Goal: Task Accomplishment & Management: Manage account settings

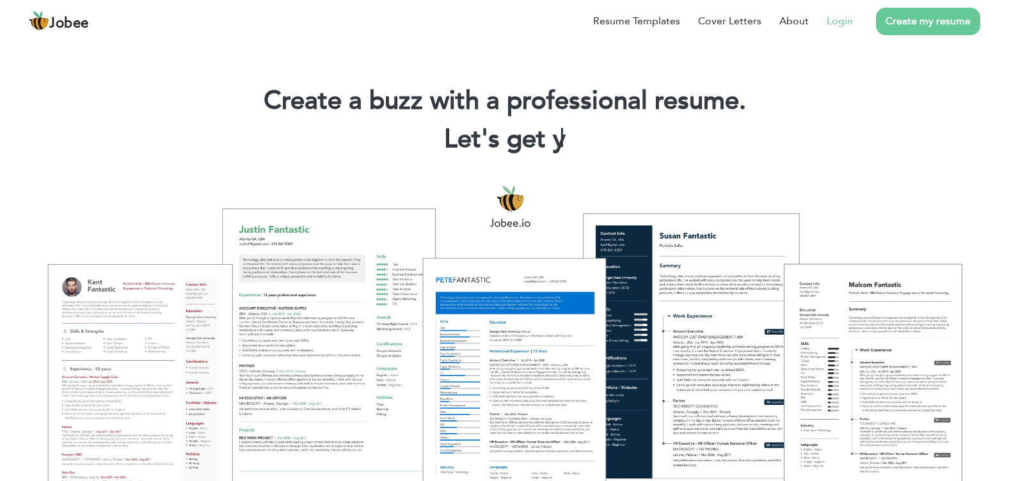
click at [837, 19] on link "Login" at bounding box center [840, 20] width 26 height 15
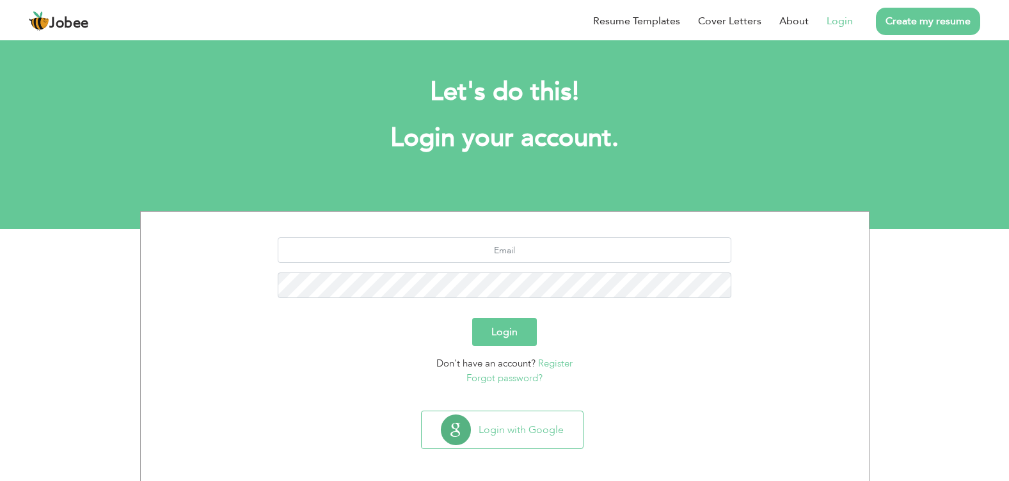
click at [842, 24] on link "Login" at bounding box center [840, 20] width 26 height 15
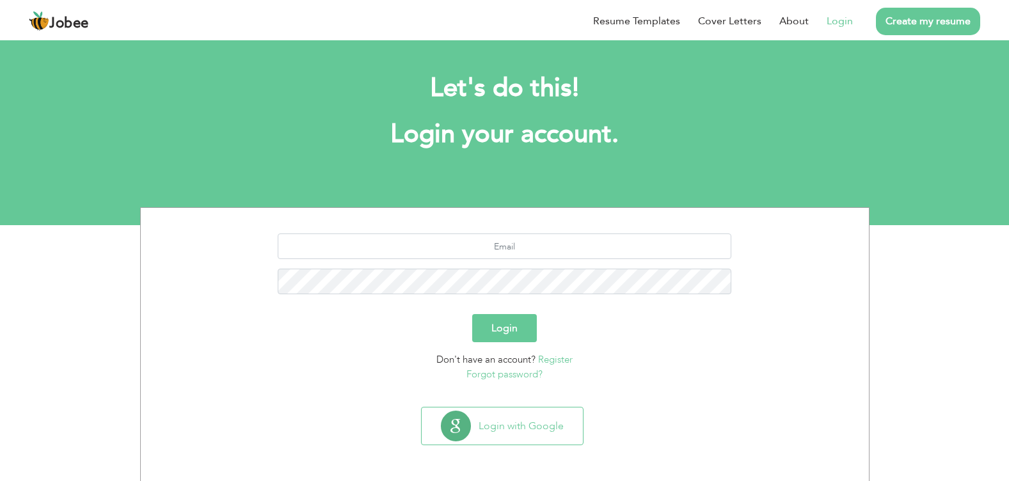
scroll to position [4, 0]
click at [561, 363] on link "Register" at bounding box center [555, 359] width 35 height 13
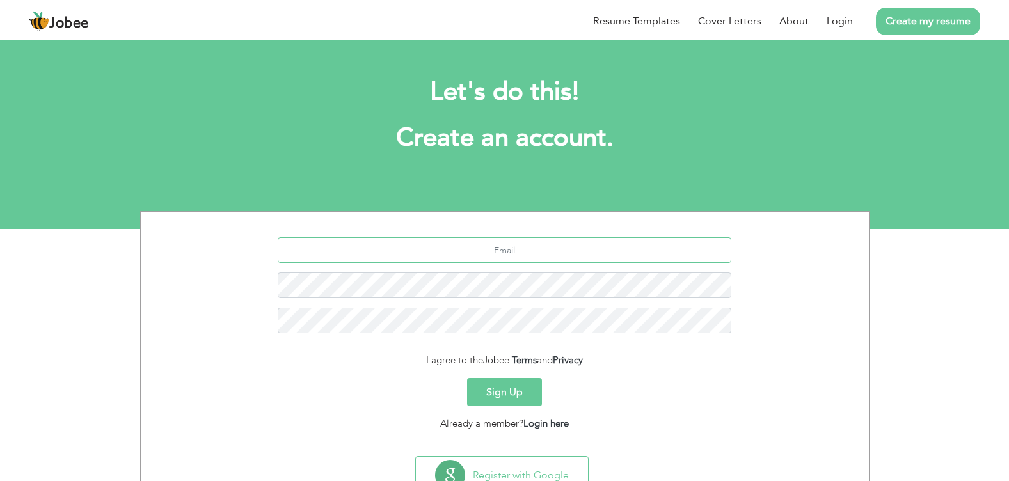
click at [565, 252] on input "text" at bounding box center [505, 250] width 454 height 26
type input "rabia.noman.pk@gmail.com"
click at [507, 387] on button "Sign Up" at bounding box center [504, 392] width 75 height 28
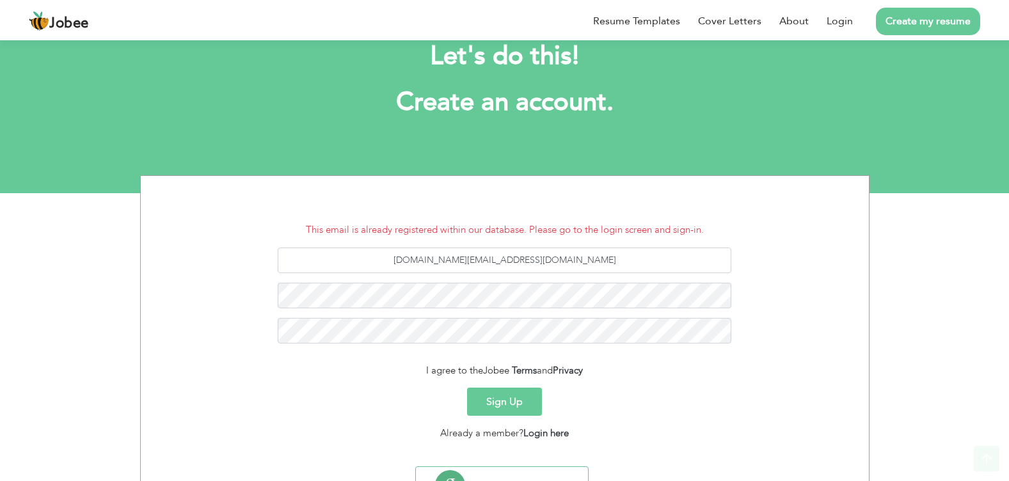
scroll to position [96, 0]
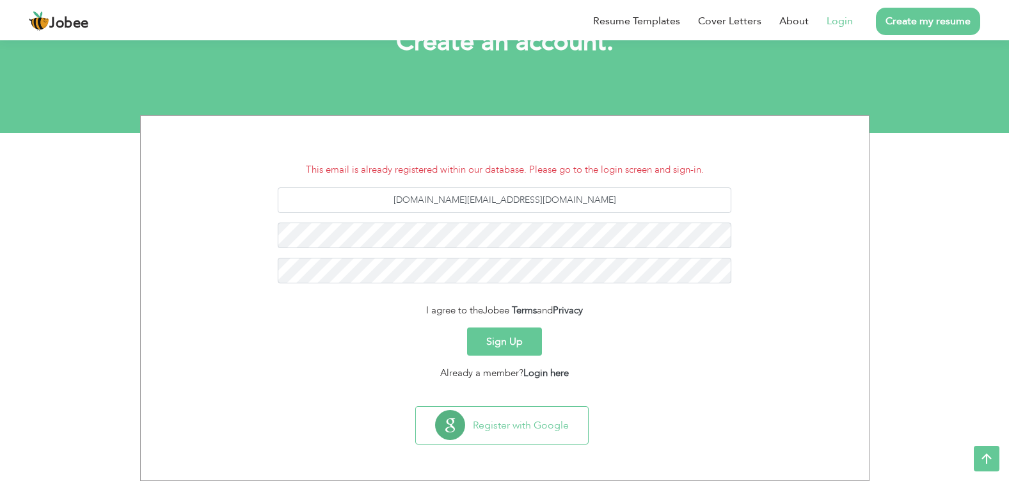
click at [835, 22] on link "Login" at bounding box center [840, 20] width 26 height 15
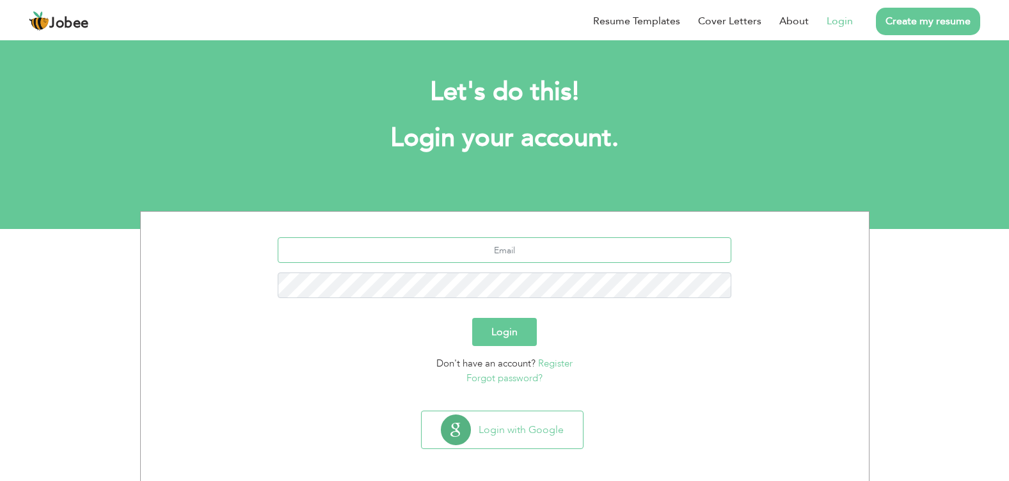
click at [557, 257] on input "text" at bounding box center [505, 250] width 454 height 26
type input "rabia.noman.pk@gmail.com"
click at [513, 380] on link "Forgot password?" at bounding box center [505, 378] width 76 height 13
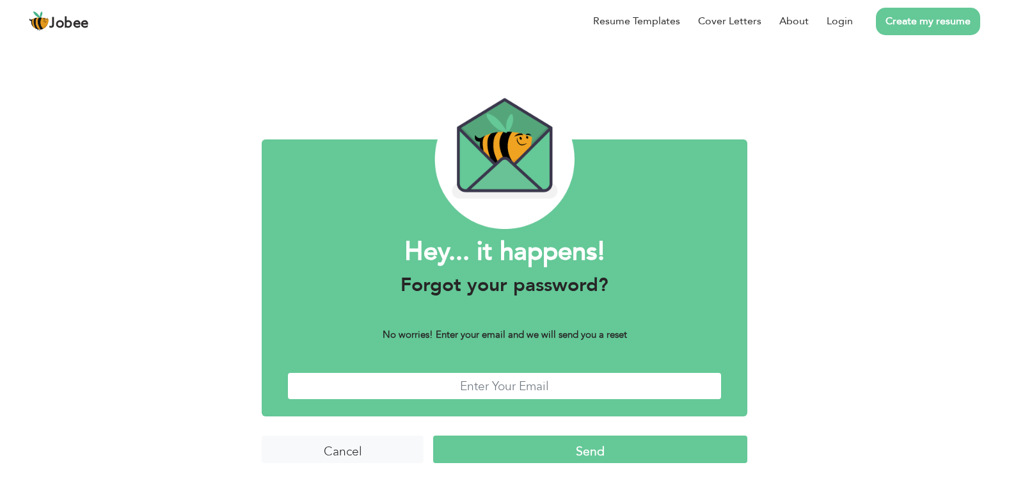
click at [513, 382] on input "text" at bounding box center [504, 387] width 435 height 28
type input "rabia.noman.pk@gmail.com"
click at [588, 456] on input "Send" at bounding box center [590, 450] width 314 height 28
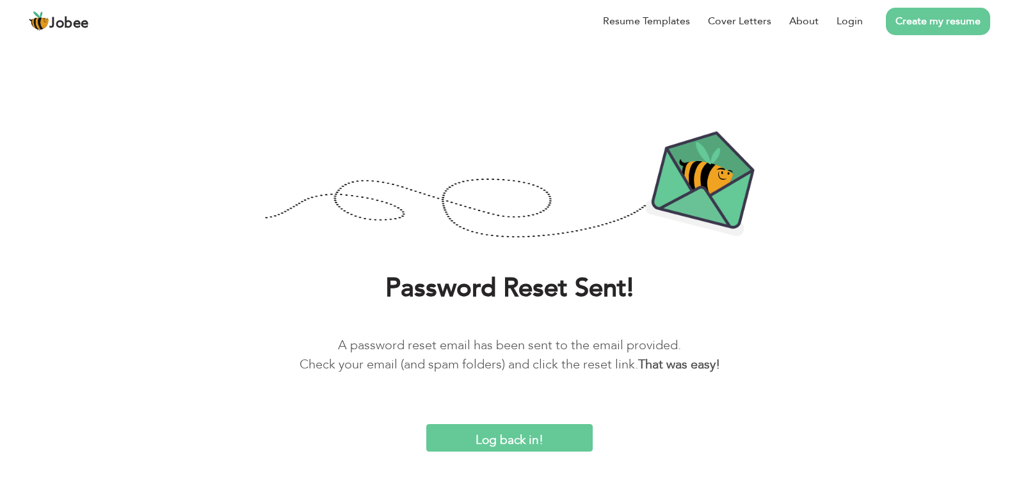
click at [529, 429] on input "Log back in!" at bounding box center [509, 438] width 166 height 28
click at [526, 437] on input "Log back in!" at bounding box center [509, 438] width 166 height 28
click at [527, 440] on input "Log back in!" at bounding box center [509, 438] width 166 height 28
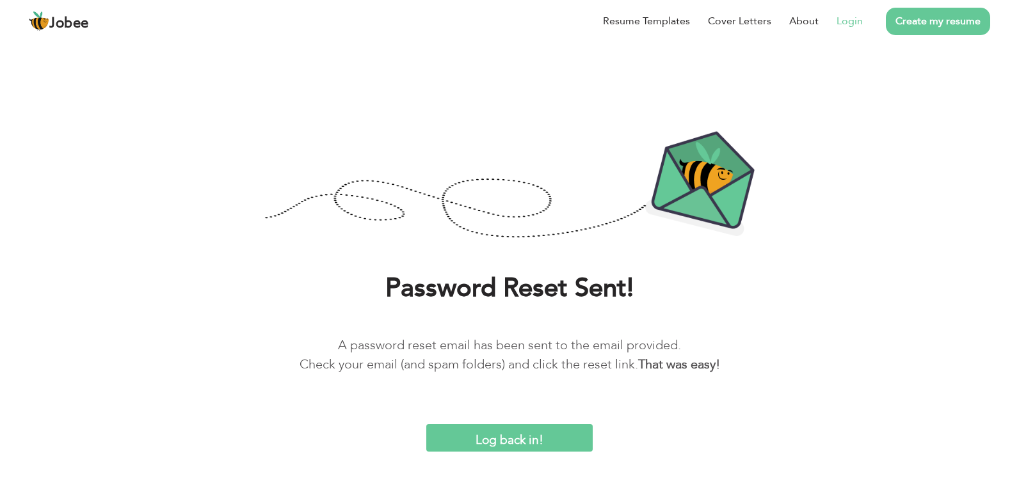
click at [851, 27] on link "Login" at bounding box center [850, 20] width 26 height 15
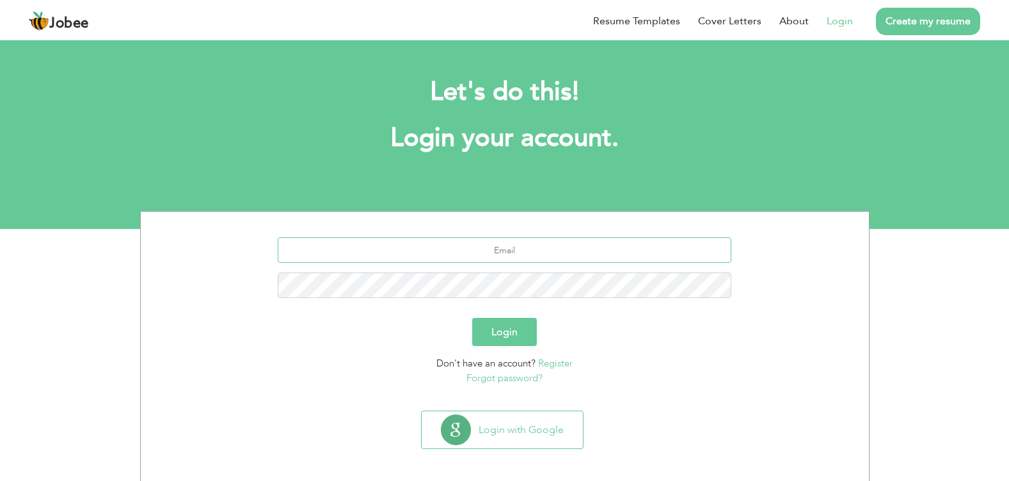
click at [607, 257] on input "text" at bounding box center [505, 250] width 454 height 26
type input "rabia.noman.pk@gmail.com"
click at [504, 320] on button "Login" at bounding box center [504, 332] width 65 height 28
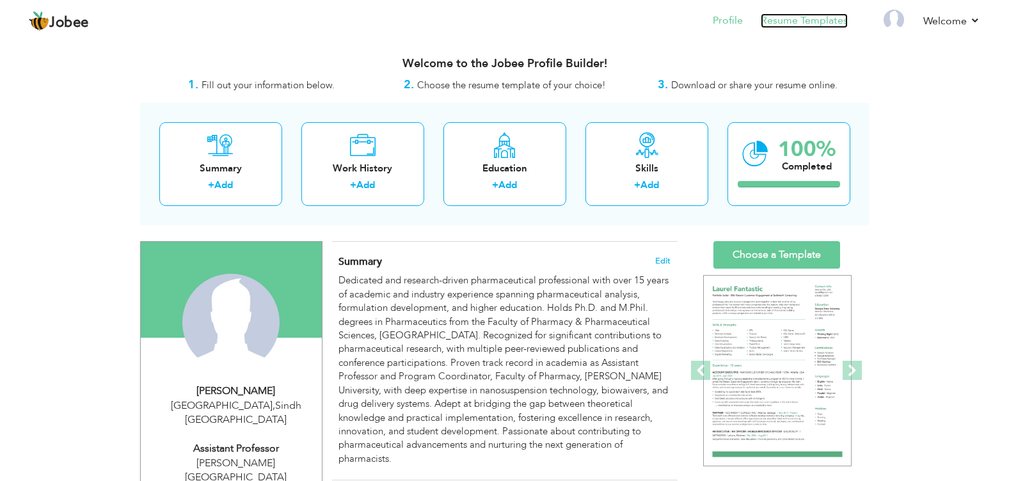
click at [802, 25] on link "Resume Templates" at bounding box center [804, 20] width 87 height 15
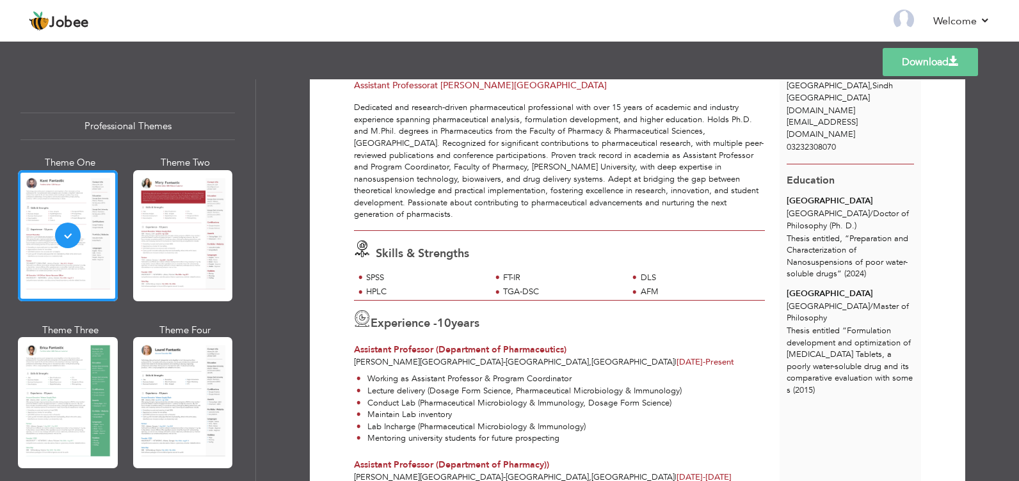
scroll to position [94, 0]
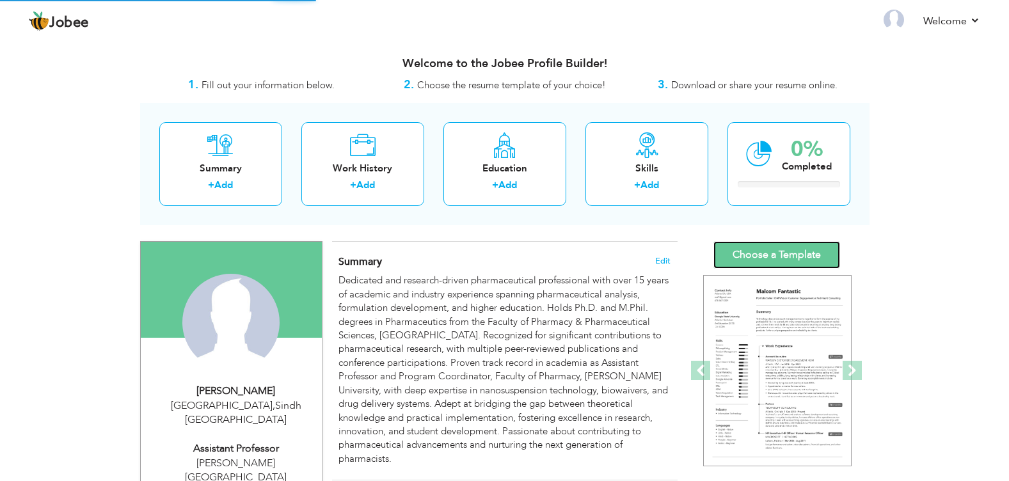
click at [792, 267] on link "Choose a Template" at bounding box center [777, 255] width 127 height 28
click at [782, 260] on link "Choose a Template" at bounding box center [777, 255] width 127 height 28
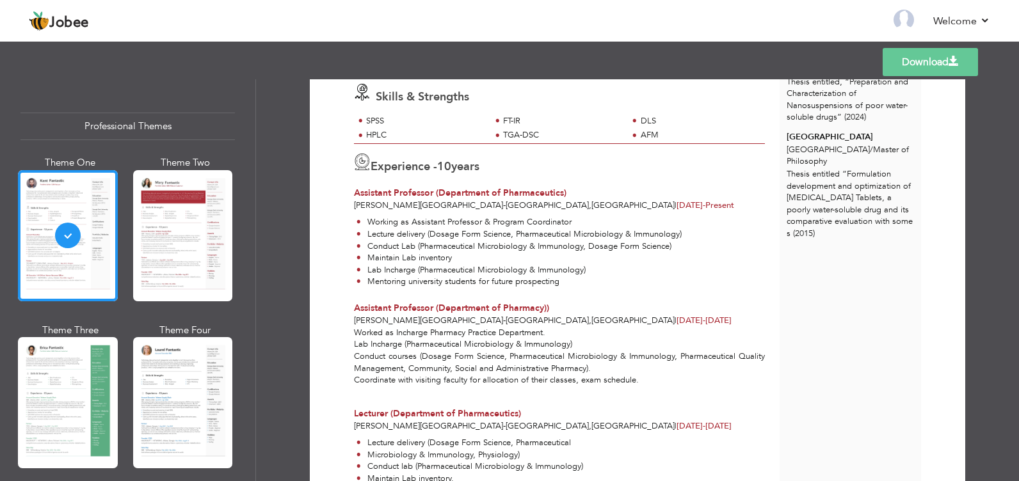
scroll to position [264, 0]
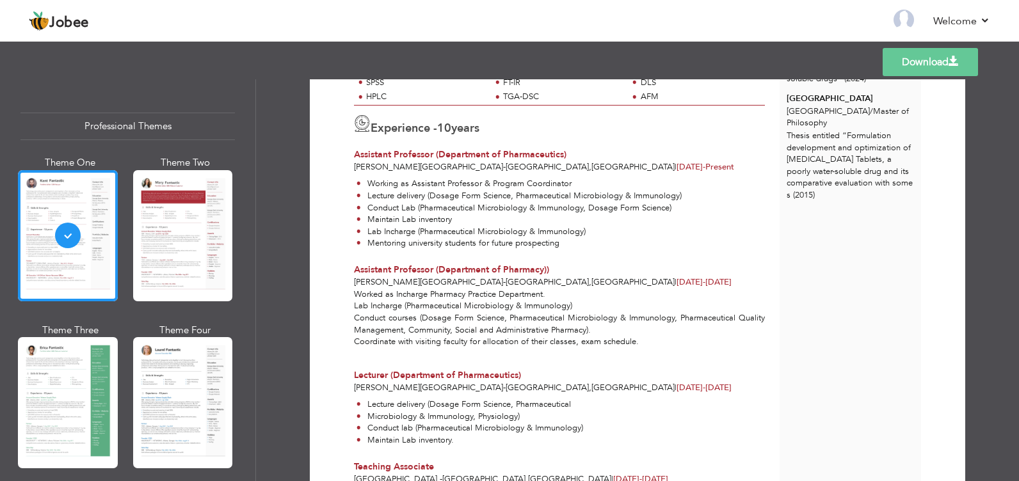
click at [926, 67] on link "Download" at bounding box center [930, 62] width 95 height 28
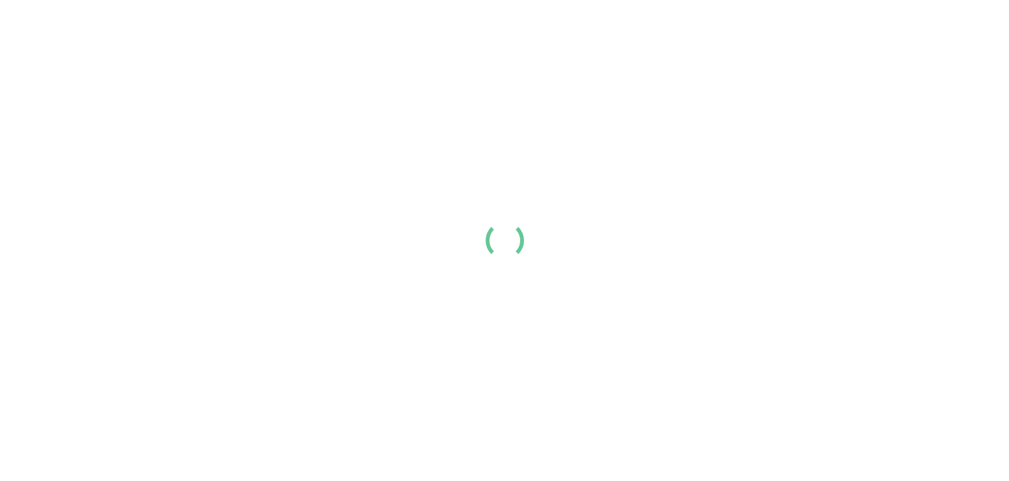
click at [462, 240] on div at bounding box center [504, 240] width 1009 height 481
click at [482, 277] on div at bounding box center [504, 240] width 1009 height 481
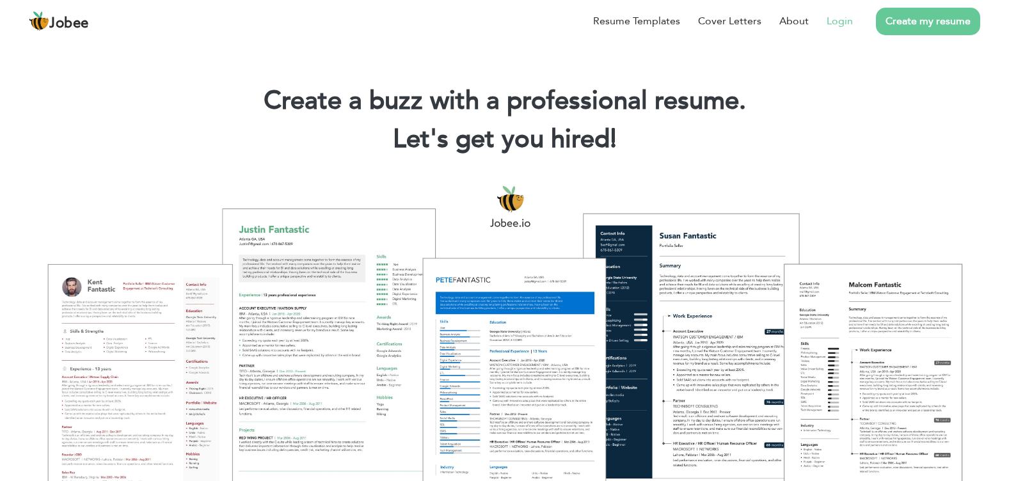
click at [852, 17] on link "Login" at bounding box center [840, 20] width 26 height 15
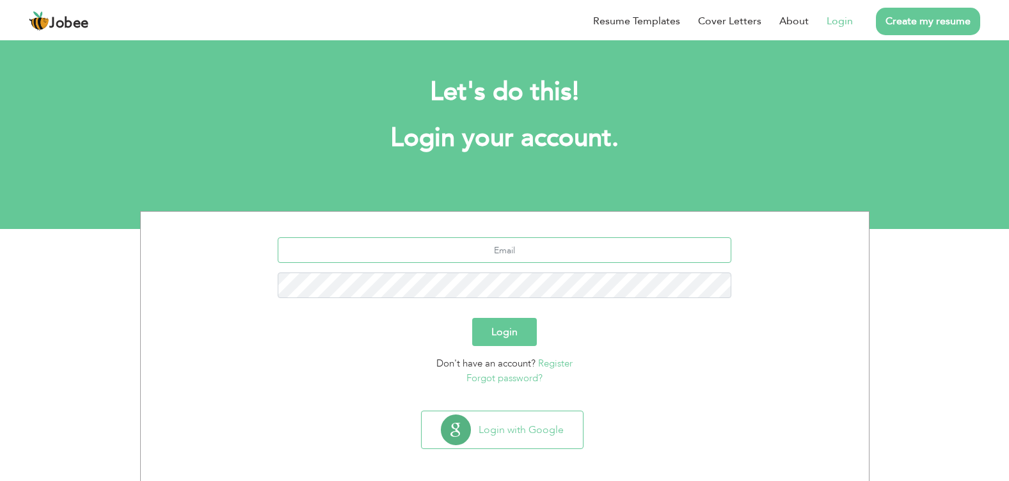
click at [636, 257] on input "text" at bounding box center [505, 250] width 454 height 26
type input "[DOMAIN_NAME][EMAIL_ADDRESS][DOMAIN_NAME]"
click at [503, 325] on button "Login" at bounding box center [504, 332] width 65 height 28
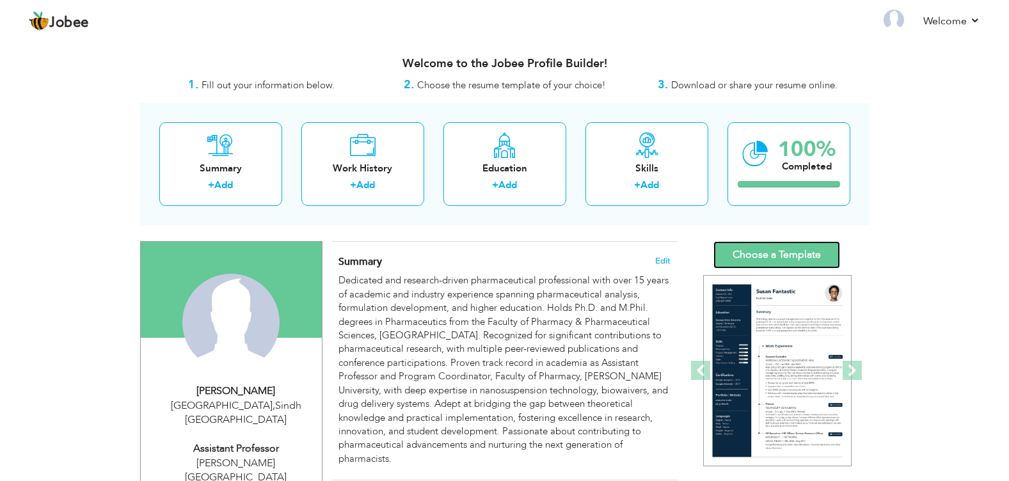
click at [779, 262] on link "Choose a Template" at bounding box center [777, 255] width 127 height 28
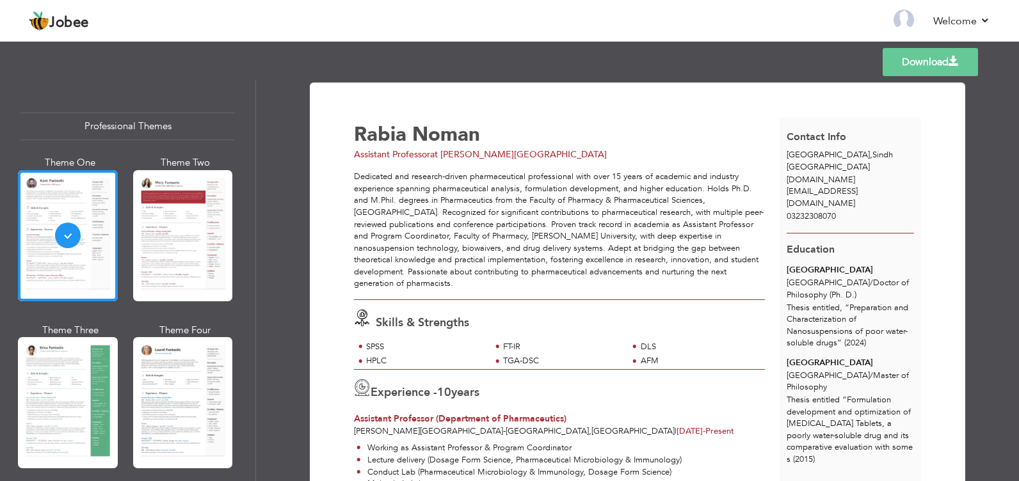
click at [250, 252] on div "Professional Themes Theme One Theme Two Theme Three Theme Six" at bounding box center [127, 280] width 255 height 402
click at [255, 221] on div "Professional Themes Theme One Theme Two Theme Three Theme Four Theme Five" at bounding box center [128, 280] width 256 height 402
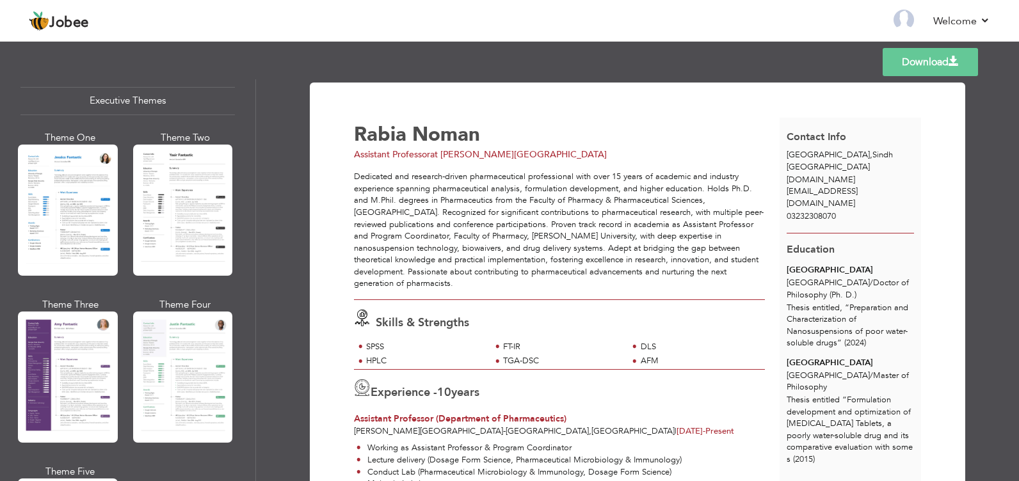
scroll to position [994, 0]
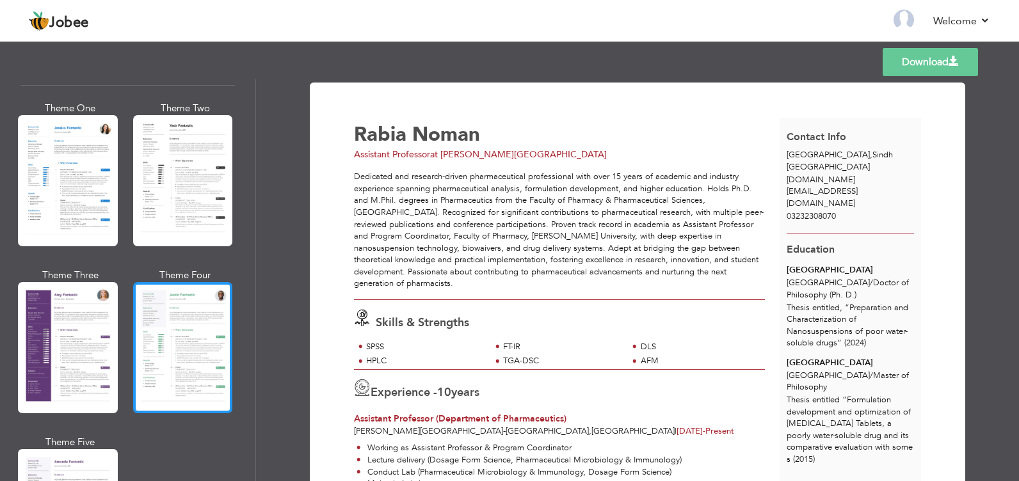
click at [175, 328] on div at bounding box center [183, 347] width 100 height 131
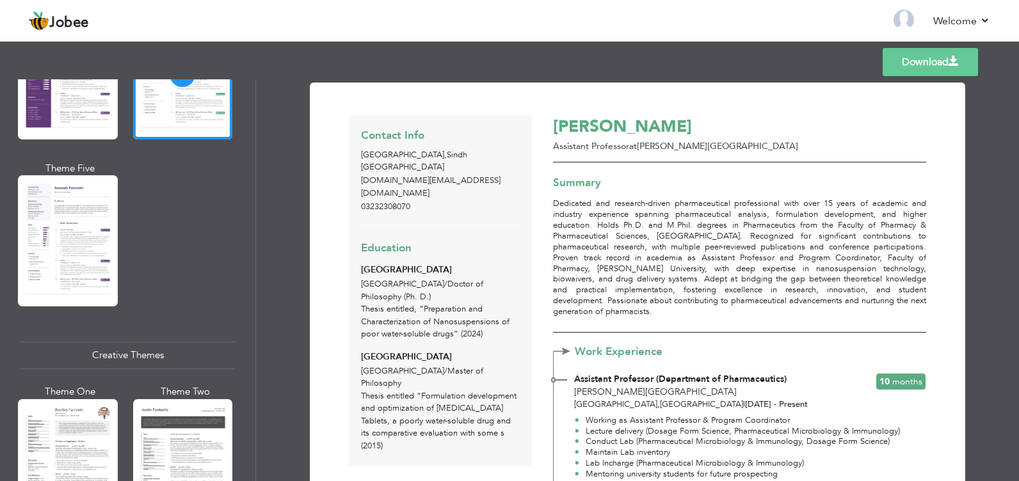
scroll to position [1397, 0]
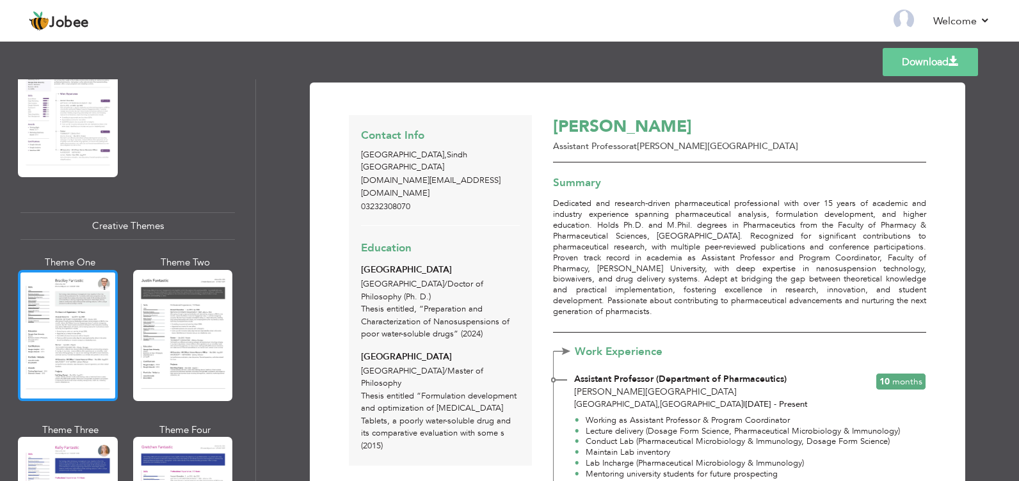
click at [35, 299] on div at bounding box center [68, 335] width 100 height 131
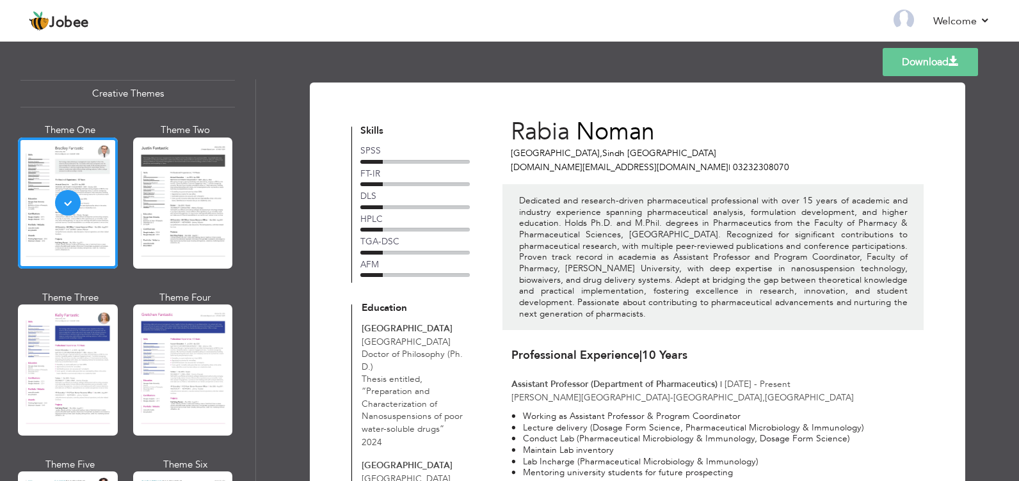
scroll to position [1547, 0]
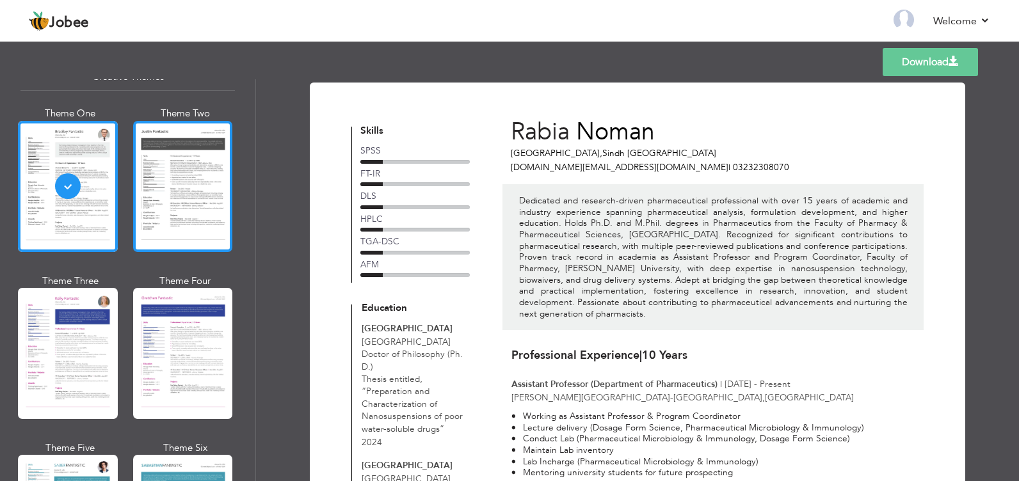
click at [166, 139] on div at bounding box center [183, 186] width 100 height 131
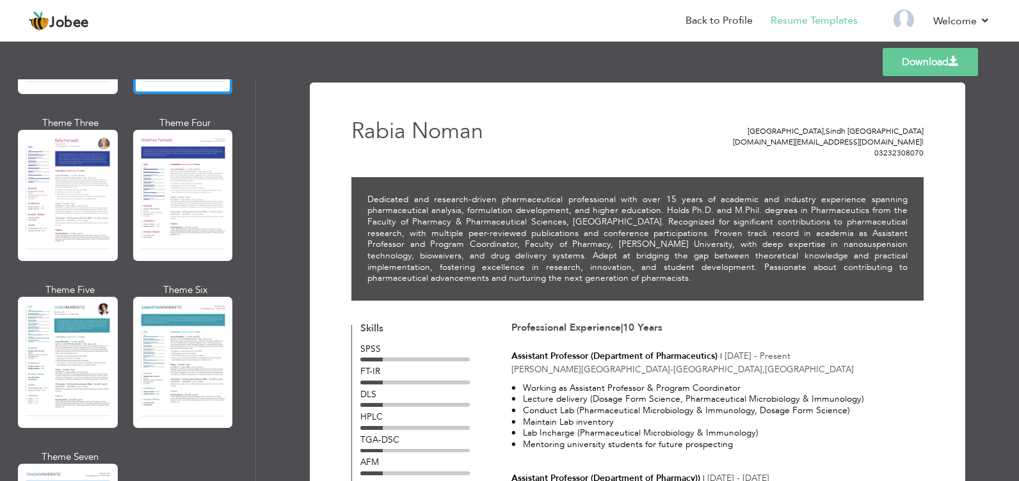
scroll to position [1746, 0]
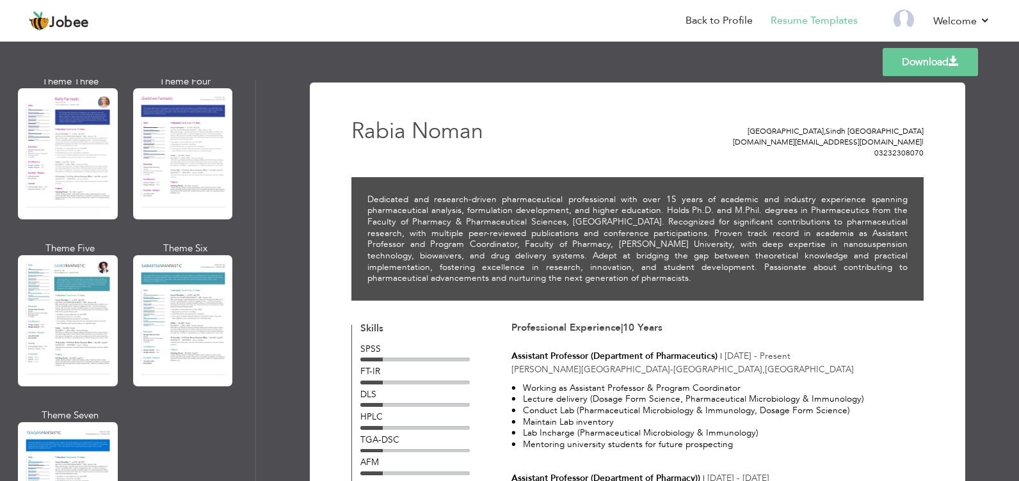
drag, startPoint x: 249, startPoint y: 353, endPoint x: 249, endPoint y: 367, distance: 13.4
click at [249, 367] on div "Professional Themes Theme One Theme Two Theme Three Theme Six" at bounding box center [127, 280] width 255 height 402
drag, startPoint x: 249, startPoint y: 367, endPoint x: 254, endPoint y: 395, distance: 28.6
click at [254, 395] on div "Professional Themes Theme One Theme Two Theme Three Theme Six" at bounding box center [127, 280] width 255 height 402
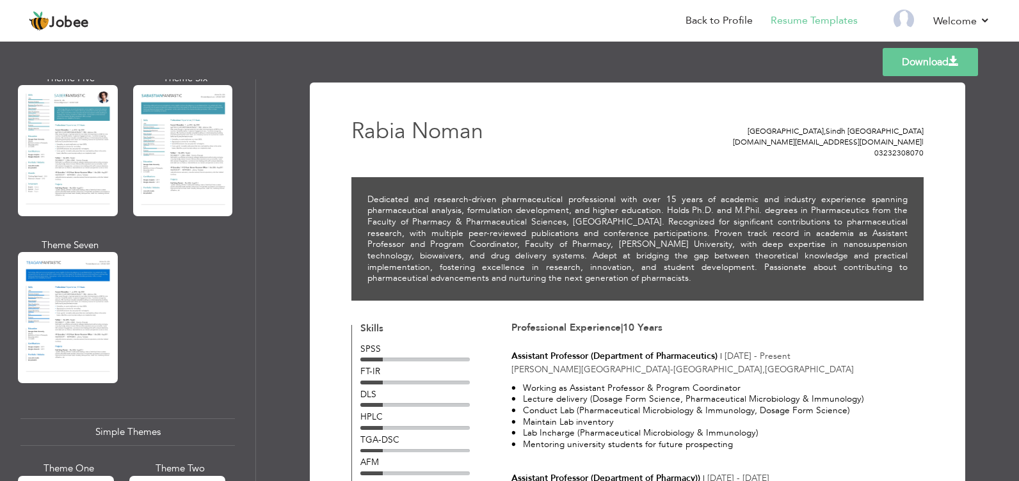
scroll to position [2012, 0]
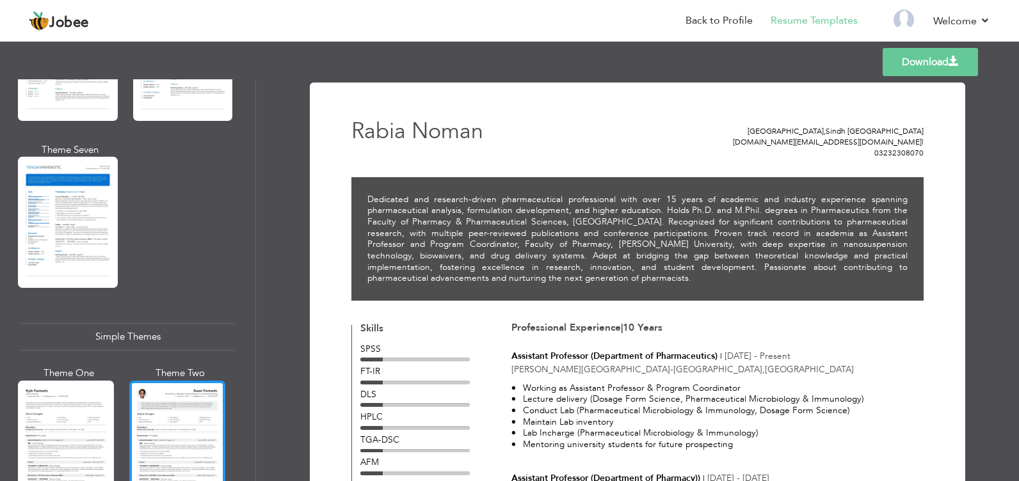
click at [197, 405] on div at bounding box center [177, 444] width 96 height 127
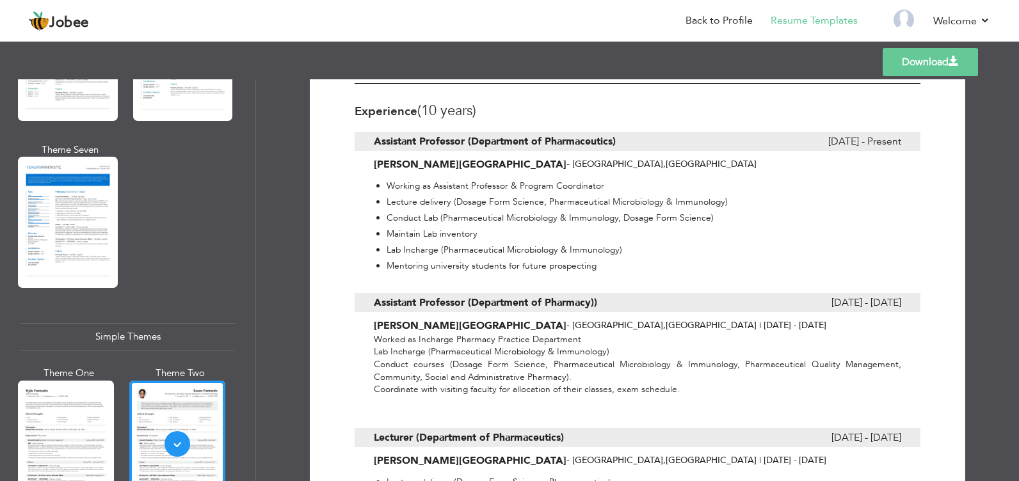
scroll to position [788, 0]
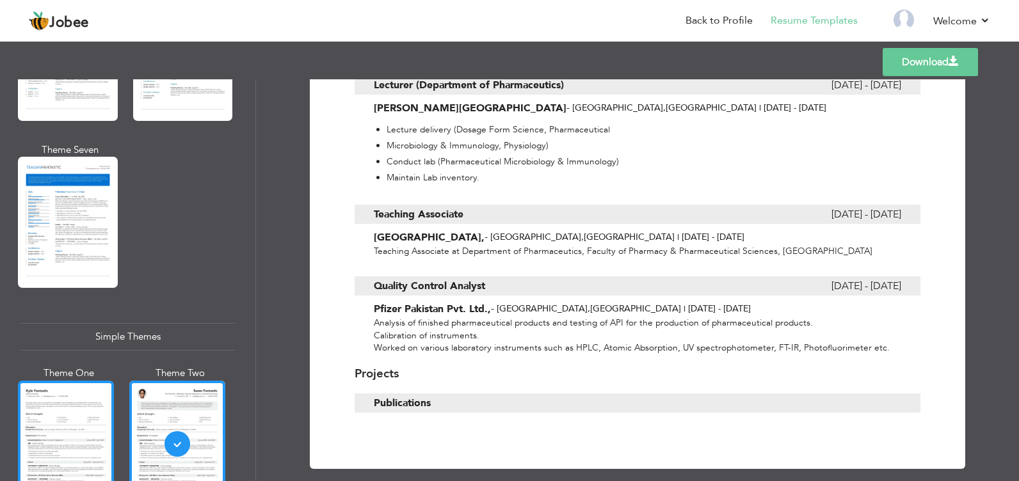
click at [41, 392] on div at bounding box center [66, 444] width 96 height 127
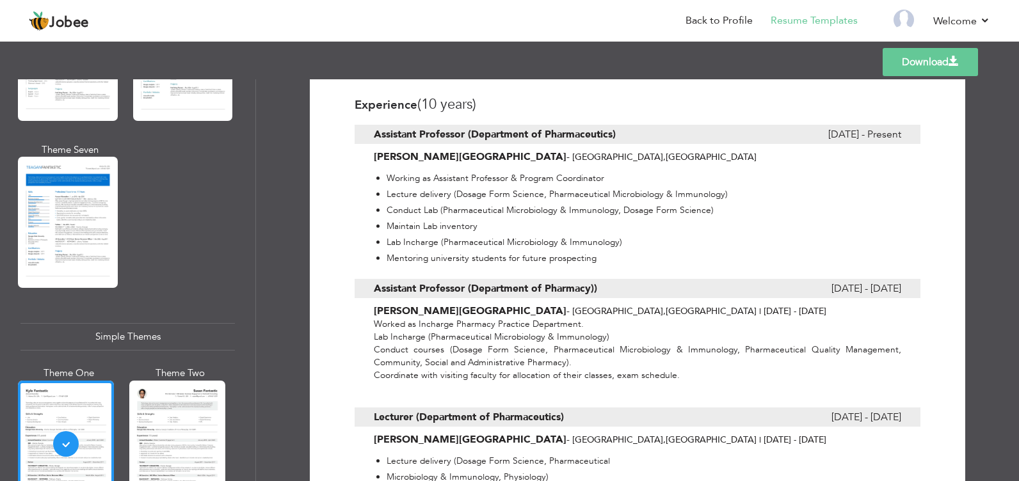
scroll to position [0, 0]
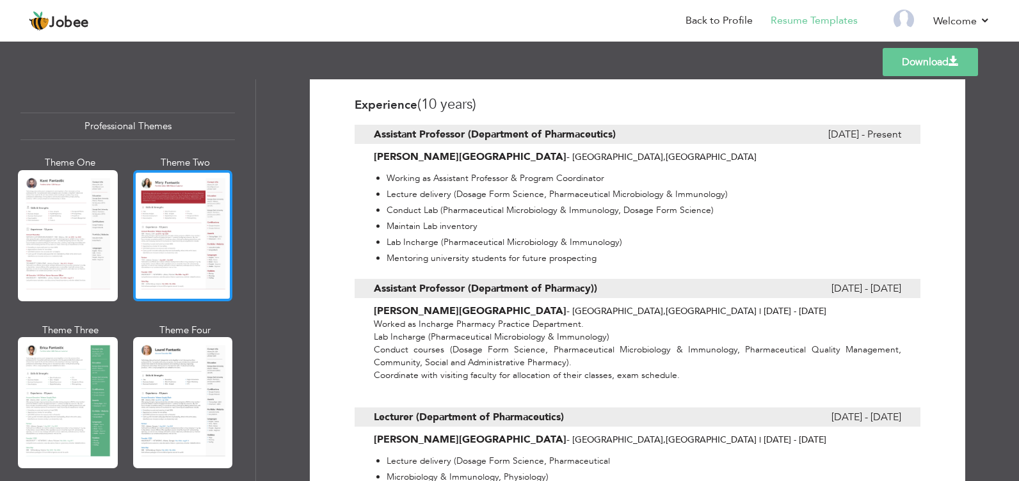
click at [163, 242] on div at bounding box center [183, 235] width 100 height 131
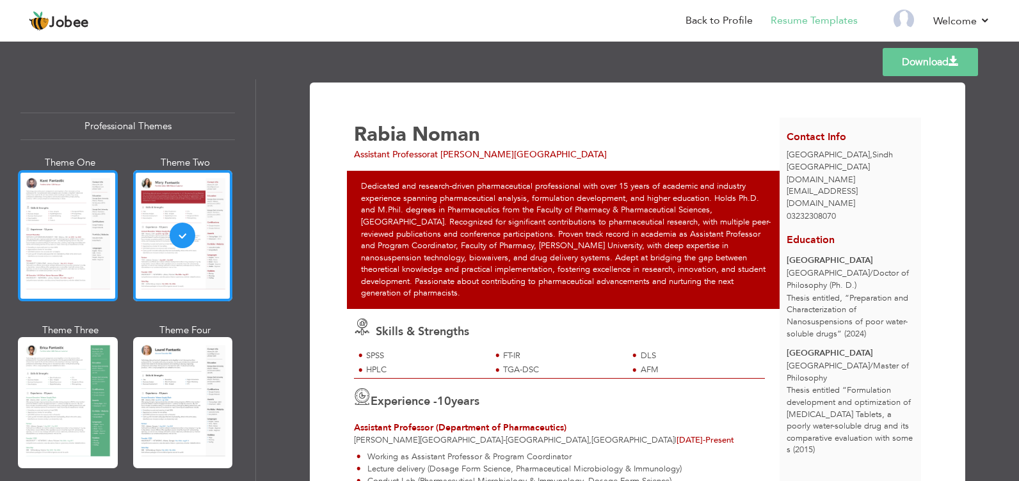
click at [51, 212] on div at bounding box center [68, 235] width 100 height 131
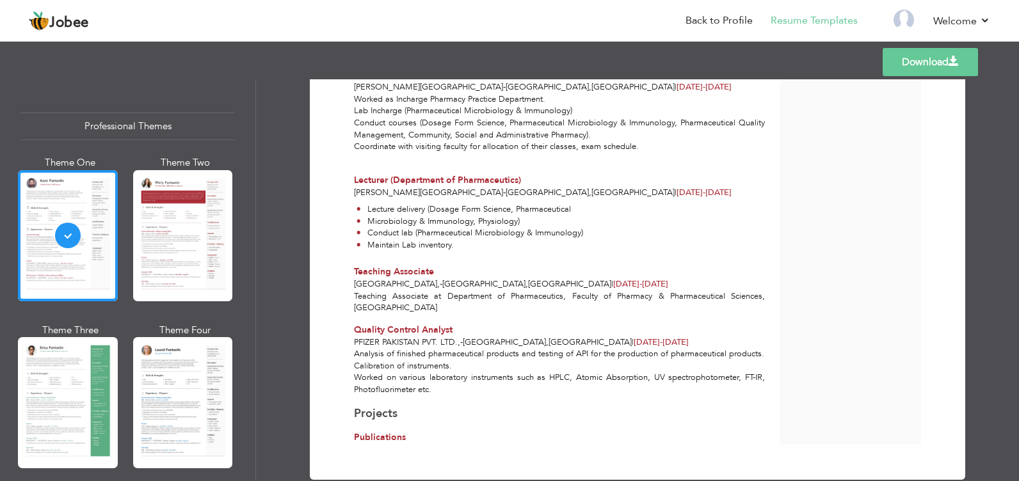
scroll to position [497, 0]
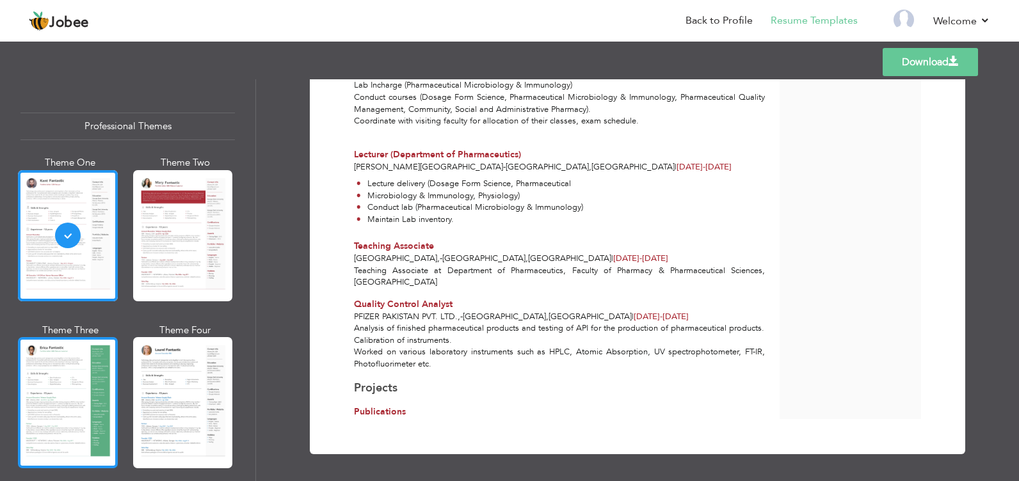
click at [47, 373] on div at bounding box center [68, 402] width 100 height 131
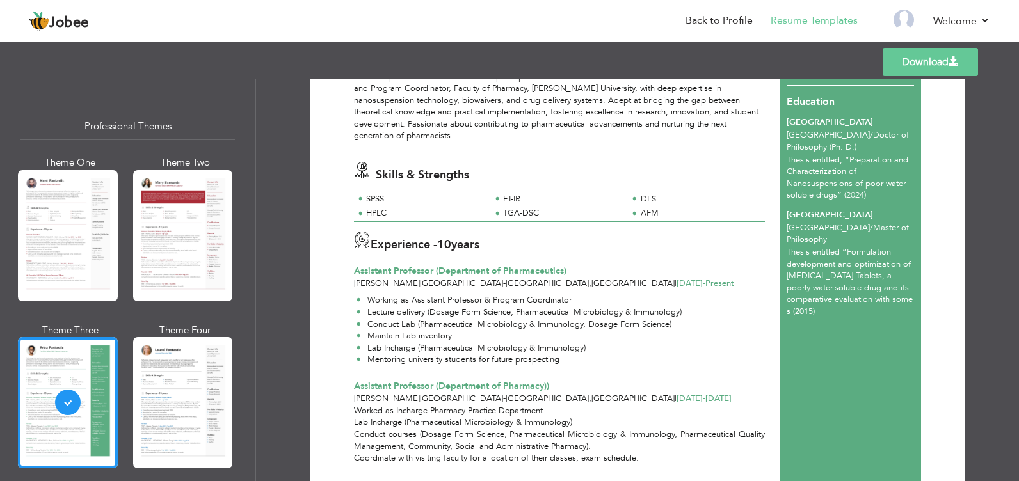
scroll to position [162, 0]
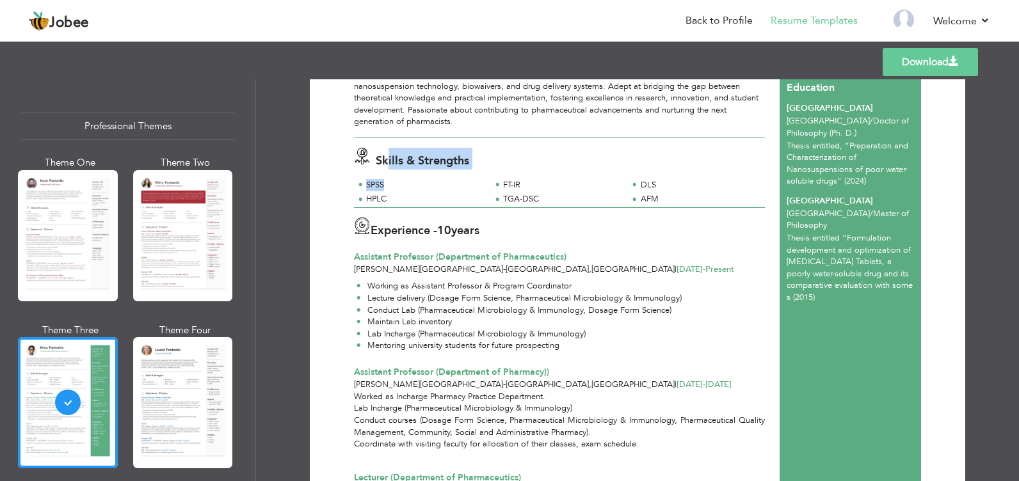
drag, startPoint x: 387, startPoint y: 165, endPoint x: 383, endPoint y: 149, distance: 16.5
click at [383, 149] on div "Skills & Strengths SPSS FT-IR DLS HPLC TGA-DSC AFM" at bounding box center [560, 172] width 426 height 69
click at [552, 225] on div "Experience - 10 years" at bounding box center [559, 230] width 411 height 24
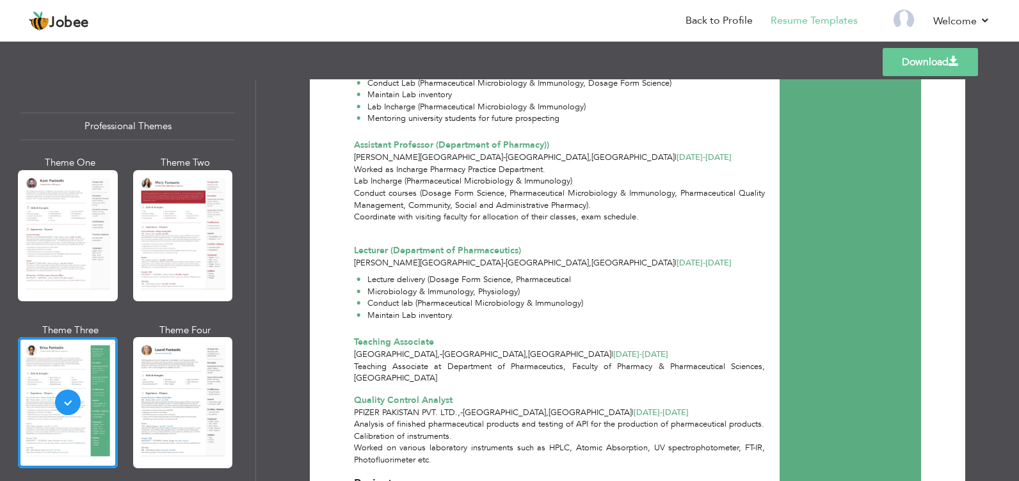
scroll to position [456, 0]
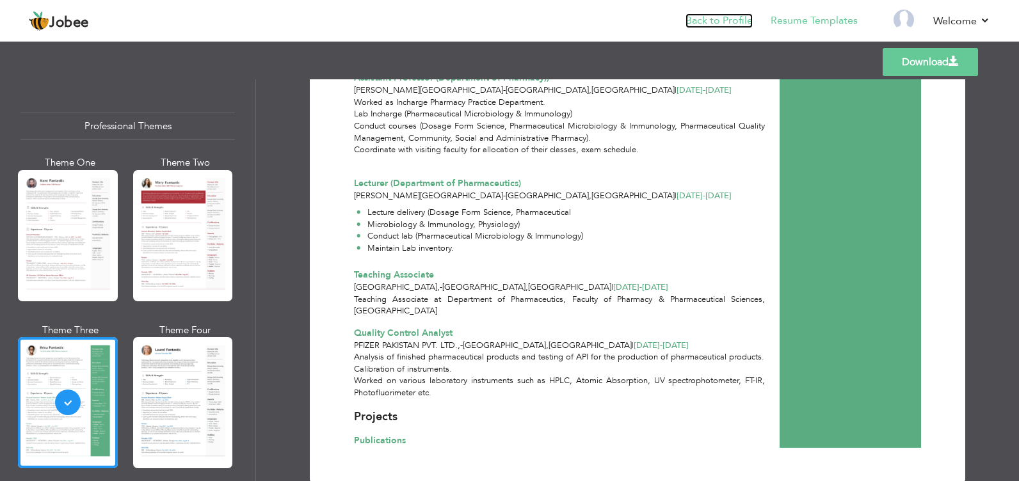
click at [728, 17] on link "Back to Profile" at bounding box center [719, 20] width 67 height 15
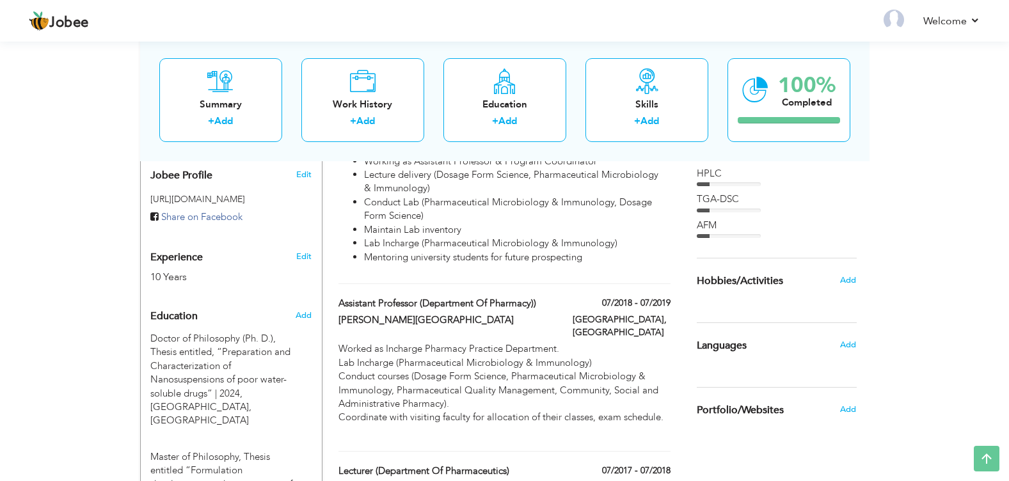
scroll to position [458, 0]
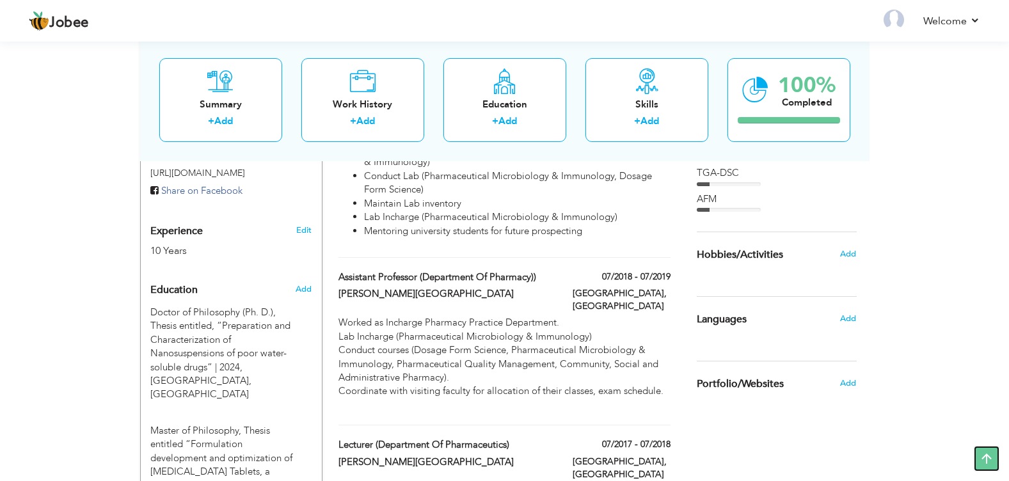
click at [983, 462] on icon at bounding box center [987, 459] width 26 height 26
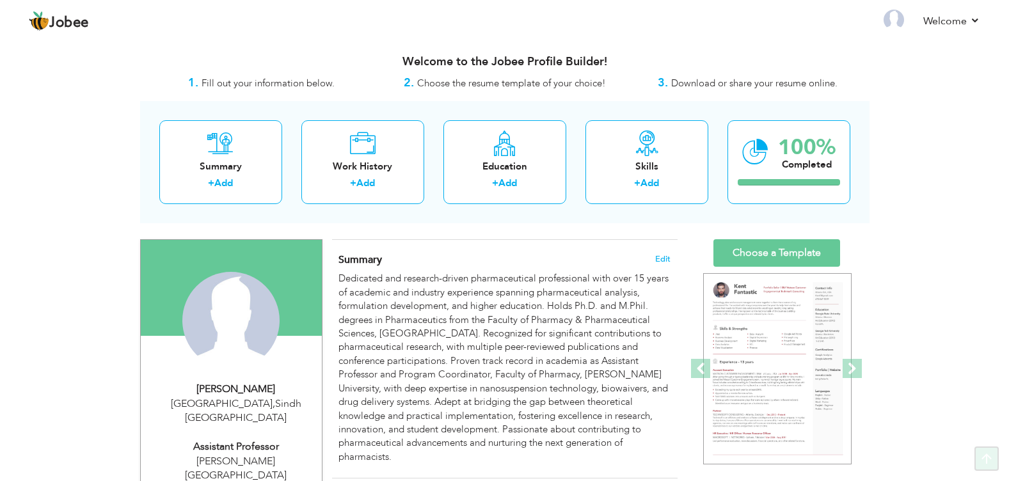
scroll to position [0, 0]
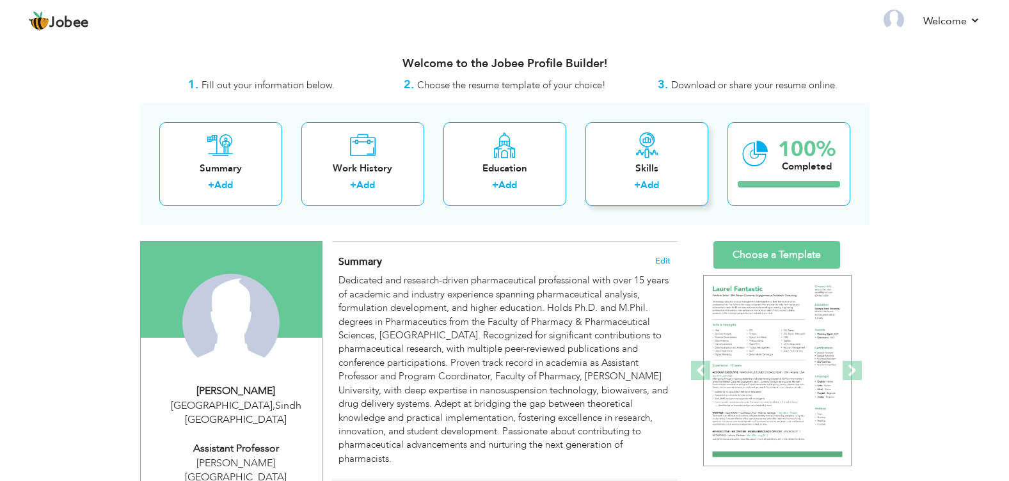
click at [652, 156] on icon at bounding box center [647, 146] width 26 height 26
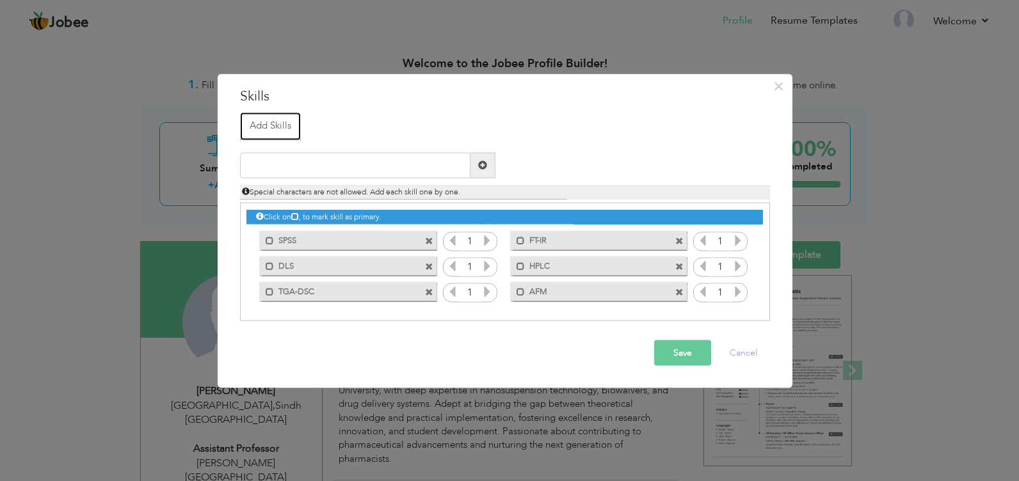
click at [282, 127] on link "Add Skills" at bounding box center [270, 127] width 61 height 28
click at [755, 360] on button "Cancel" at bounding box center [743, 353] width 53 height 26
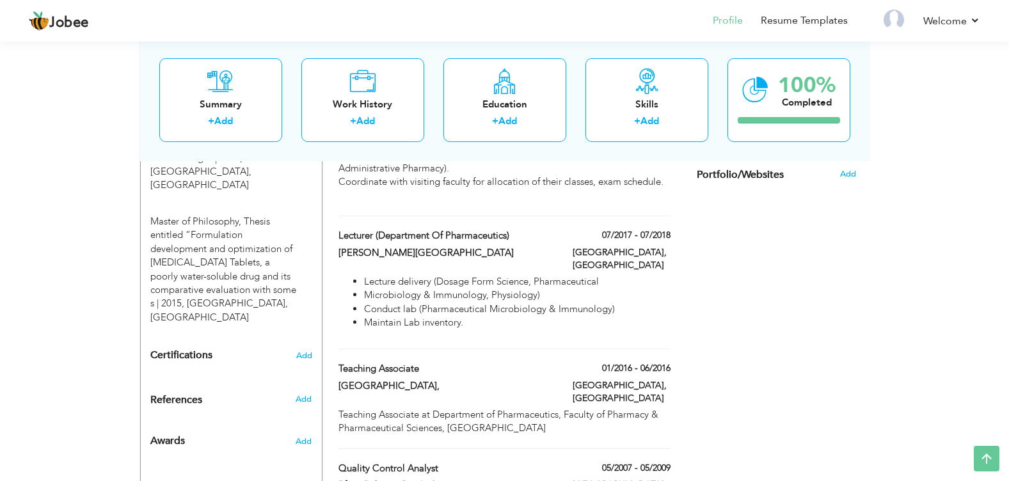
scroll to position [686, 0]
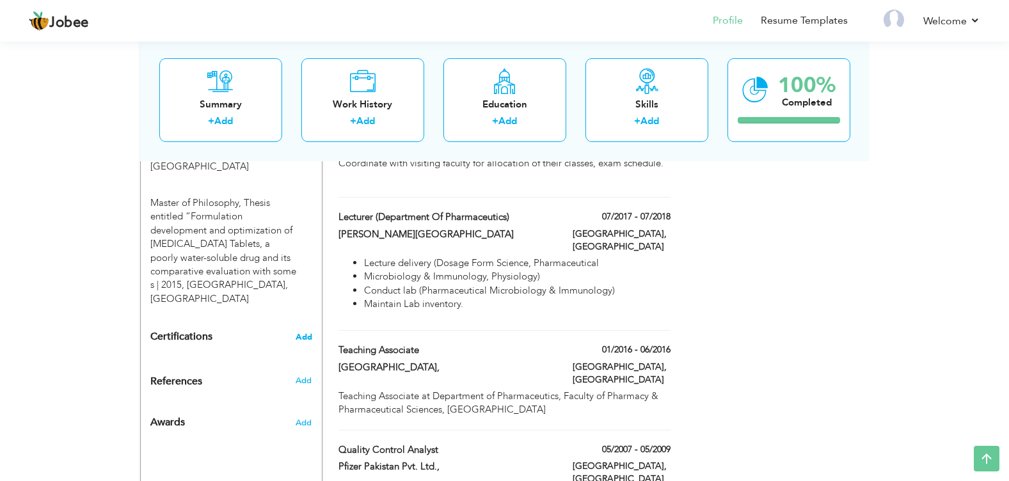
click at [303, 333] on span "Add" at bounding box center [304, 337] width 17 height 9
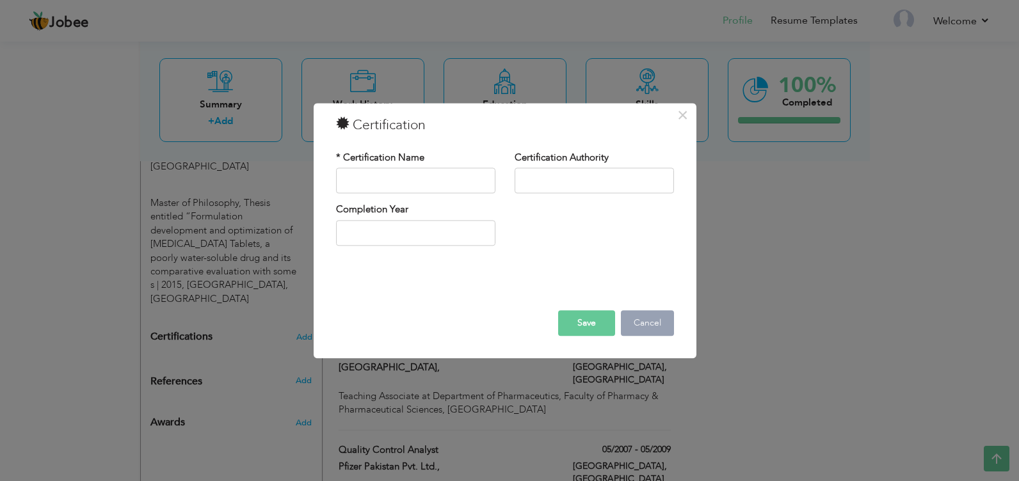
click at [662, 330] on button "Cancel" at bounding box center [647, 324] width 53 height 26
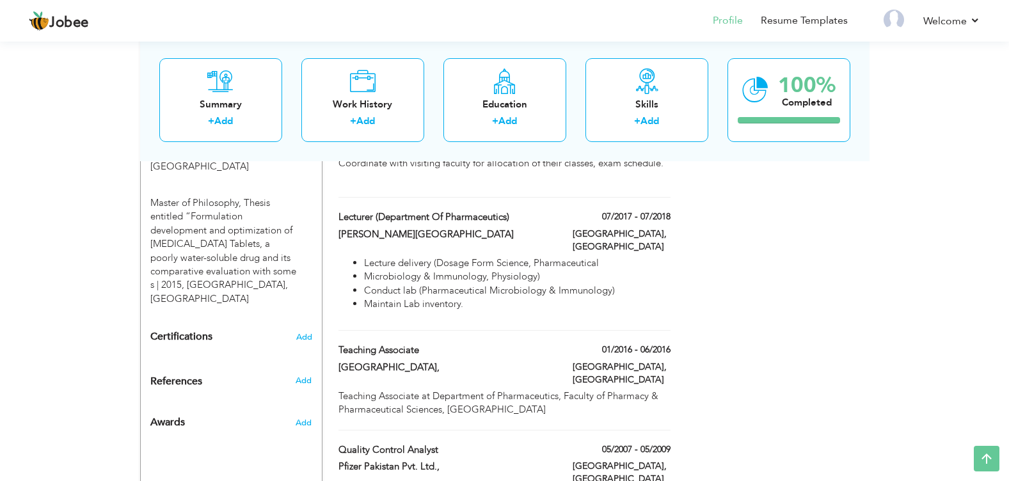
click at [295, 375] on div "Add" at bounding box center [306, 381] width 30 height 12
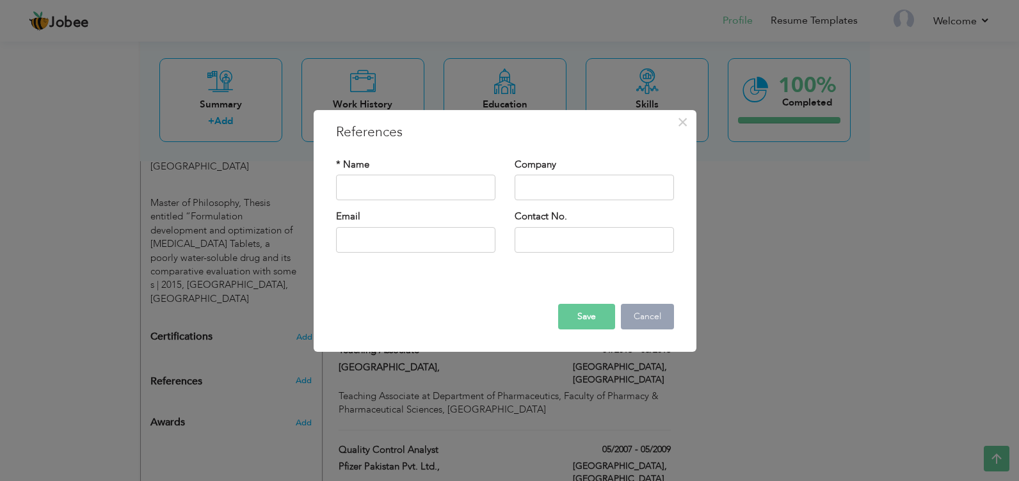
click at [647, 326] on button "Cancel" at bounding box center [647, 317] width 53 height 26
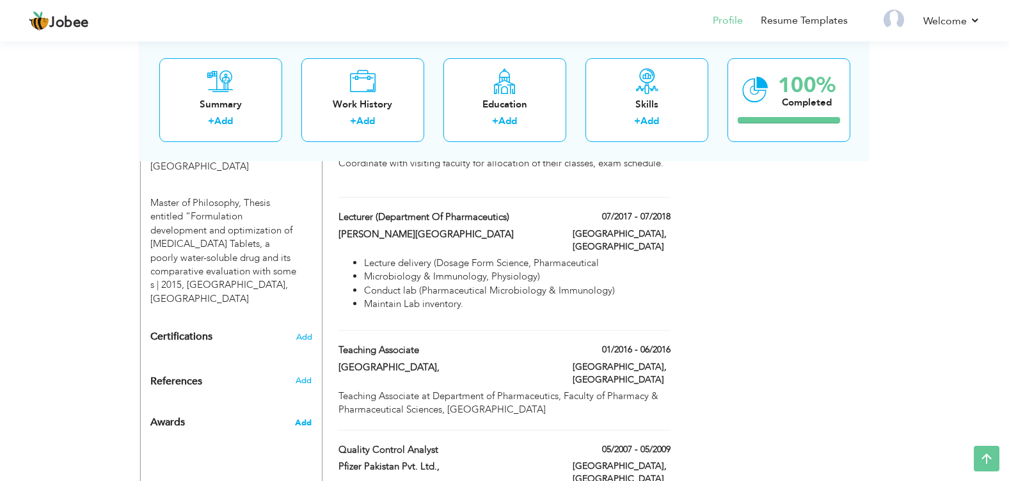
click at [305, 417] on span "Add" at bounding box center [303, 423] width 17 height 12
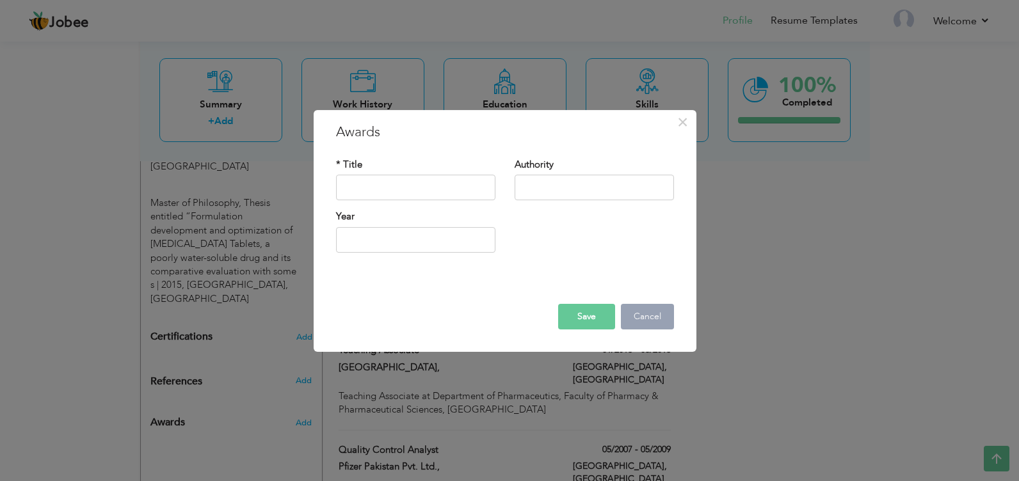
click at [652, 314] on button "Cancel" at bounding box center [647, 317] width 53 height 26
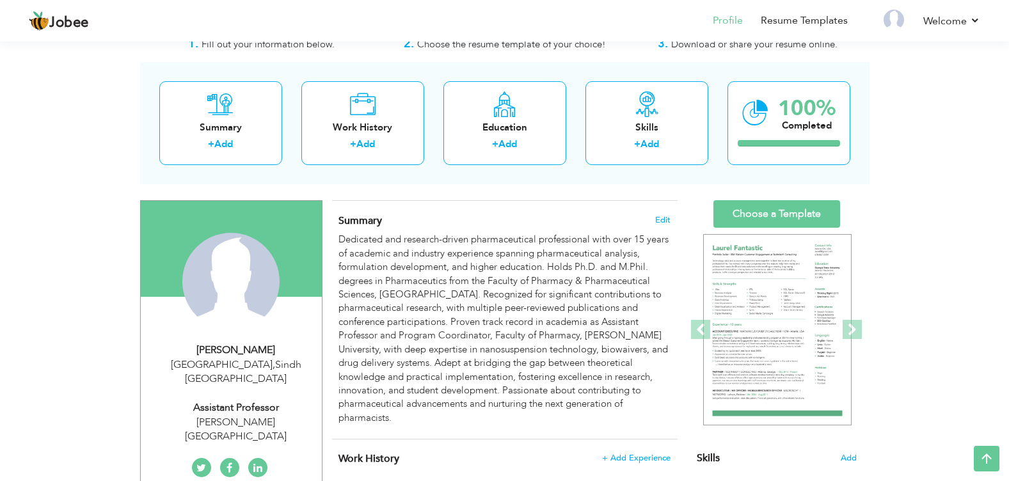
scroll to position [0, 0]
